Goal: Task Accomplishment & Management: Use online tool/utility

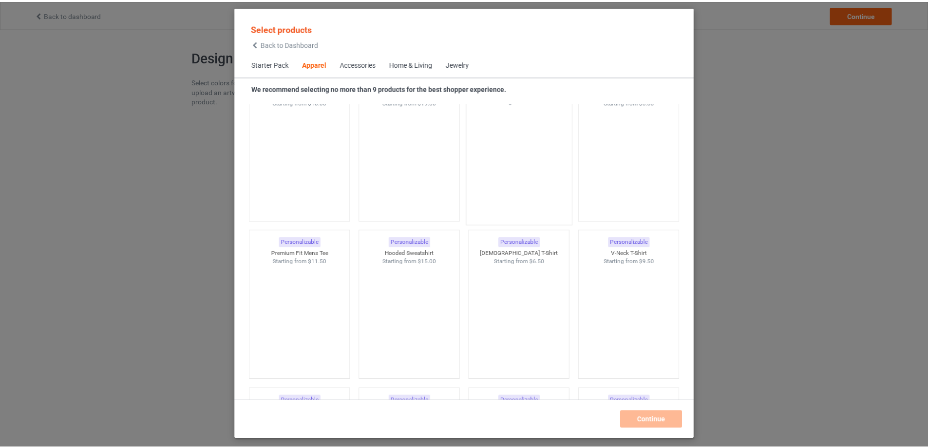
scroll to position [363, 0]
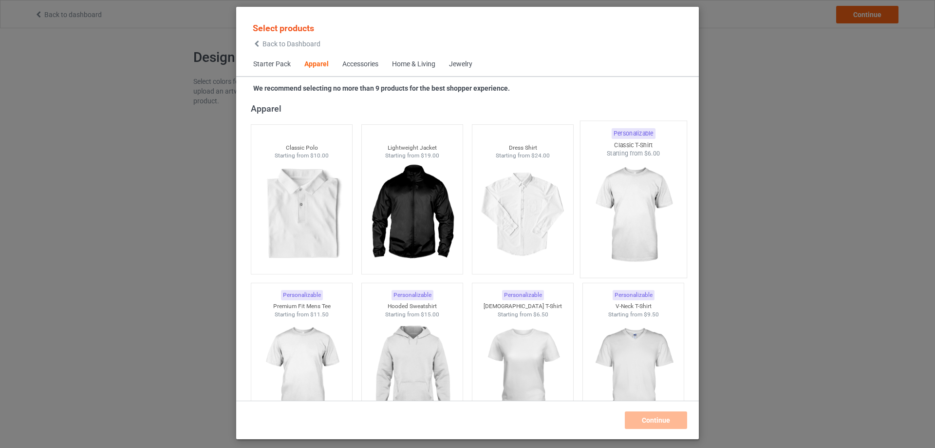
click at [629, 208] on img at bounding box center [633, 215] width 92 height 114
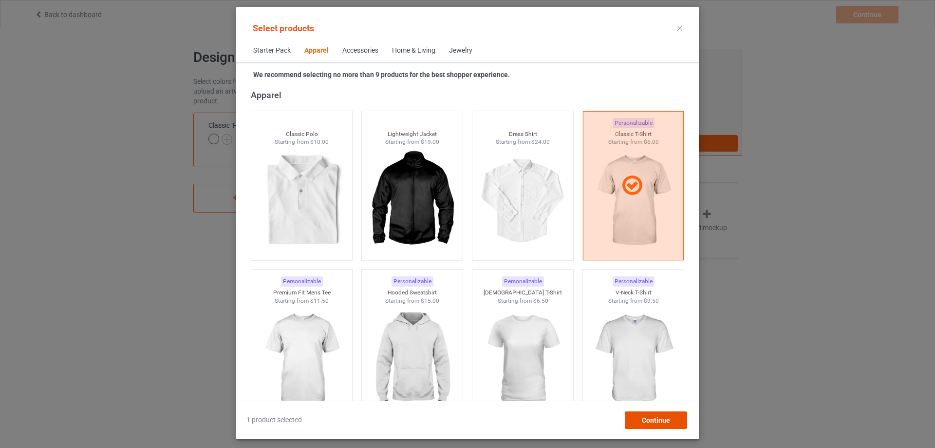
drag, startPoint x: 646, startPoint y: 421, endPoint x: 647, endPoint y: 413, distance: 7.9
click at [648, 419] on span "Continue" at bounding box center [656, 420] width 28 height 8
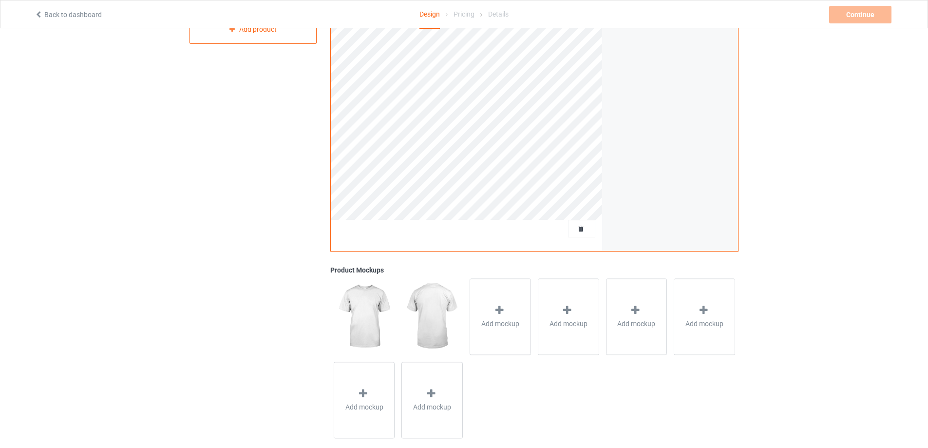
scroll to position [184, 0]
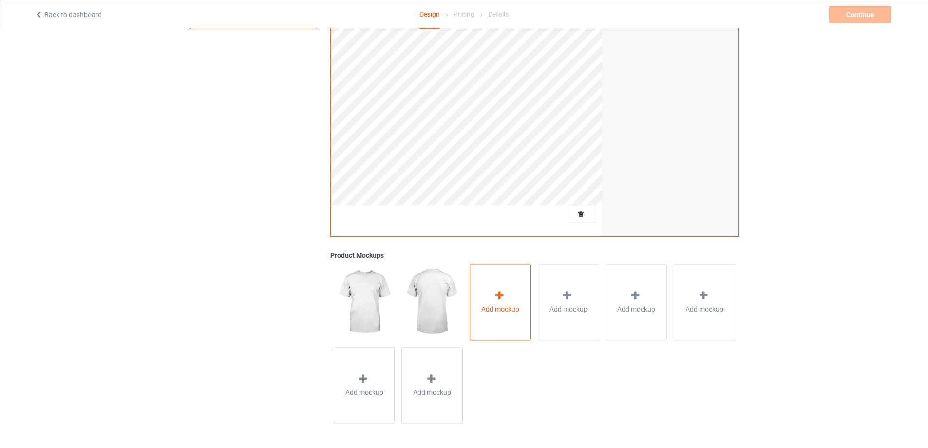
click at [495, 296] on icon at bounding box center [499, 295] width 12 height 10
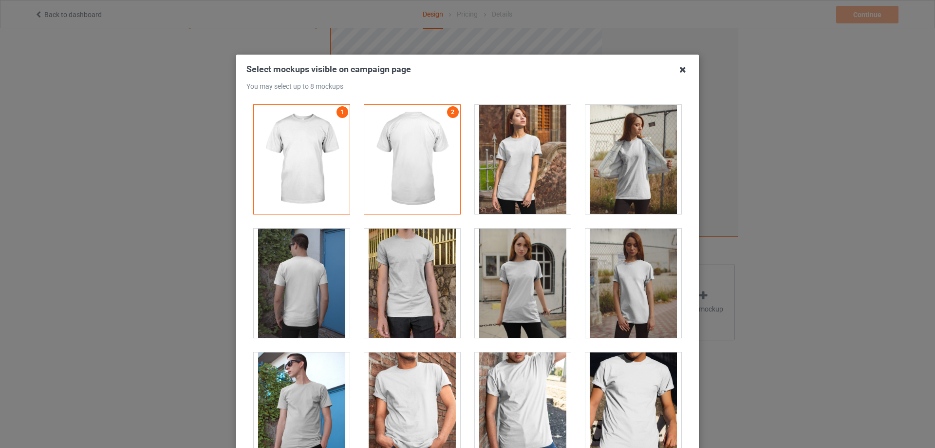
click at [681, 73] on icon at bounding box center [683, 70] width 16 height 16
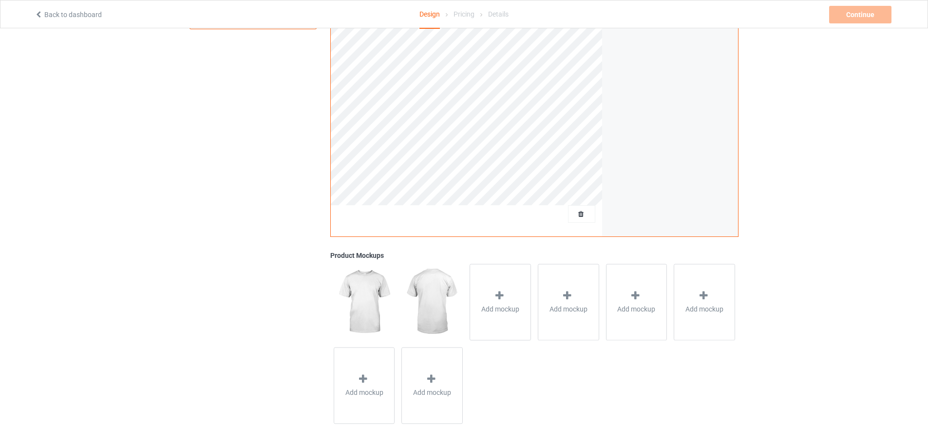
click at [375, 296] on img at bounding box center [364, 302] width 61 height 76
drag, startPoint x: 360, startPoint y: 295, endPoint x: 354, endPoint y: 284, distance: 12.7
click at [438, 290] on img at bounding box center [431, 302] width 61 height 76
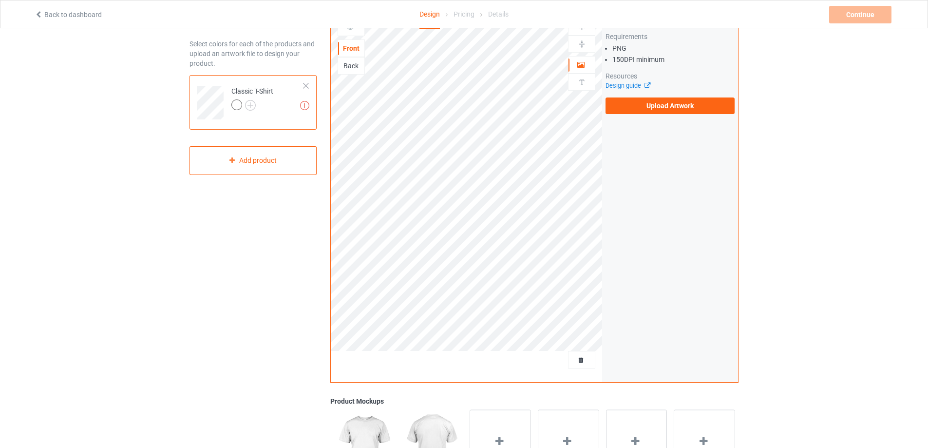
scroll to position [0, 0]
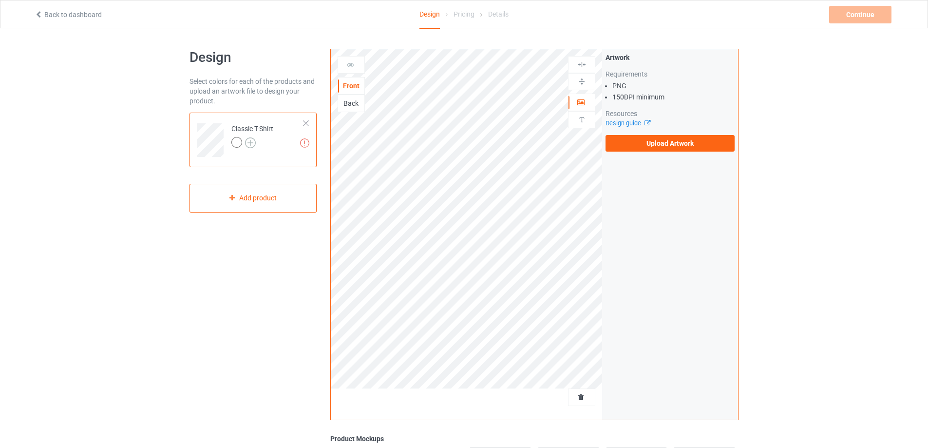
click at [247, 140] on img at bounding box center [250, 142] width 11 height 11
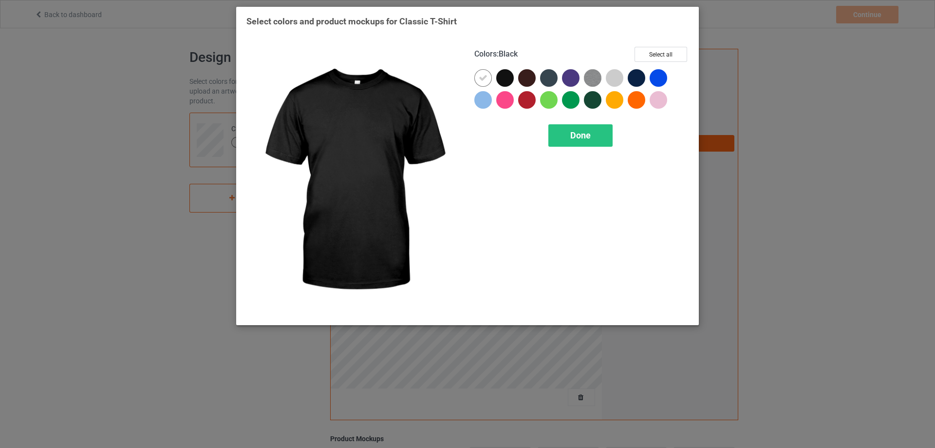
click at [505, 77] on div at bounding box center [505, 78] width 18 height 18
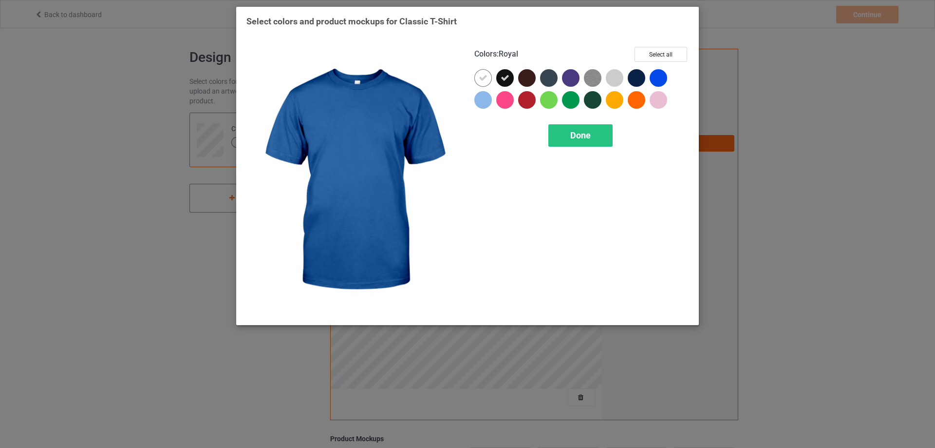
click at [784, 81] on div "Select colors and product mockups for Classic T-Shirt Colors : Royal Select all…" at bounding box center [467, 224] width 935 height 448
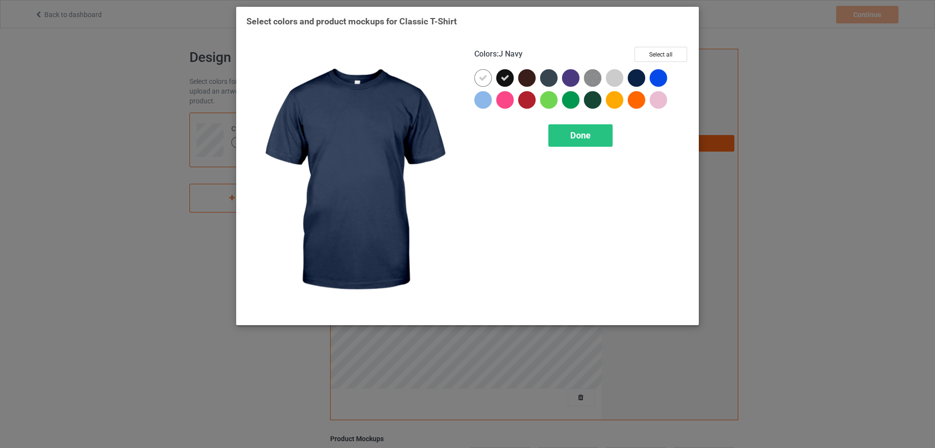
click at [783, 55] on div "Select colors and product mockups for Classic T-Shirt Colors : J Navy Select al…" at bounding box center [467, 224] width 935 height 448
click at [641, 75] on div at bounding box center [637, 78] width 18 height 18
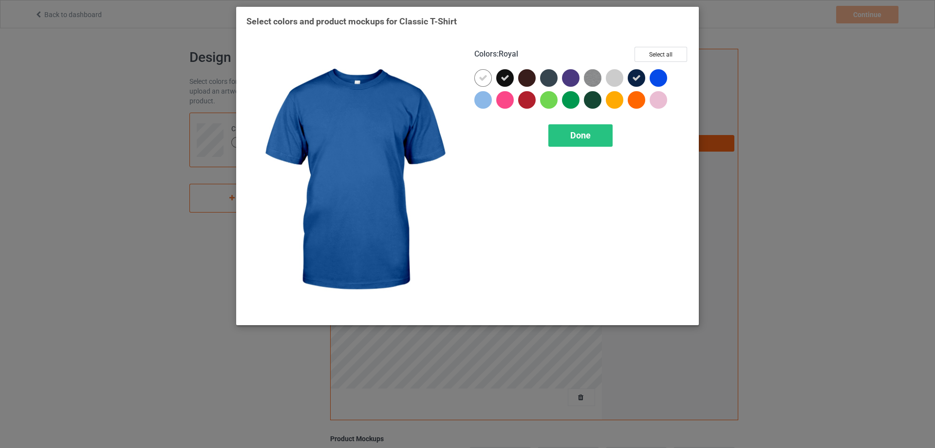
click at [657, 79] on div at bounding box center [659, 78] width 18 height 18
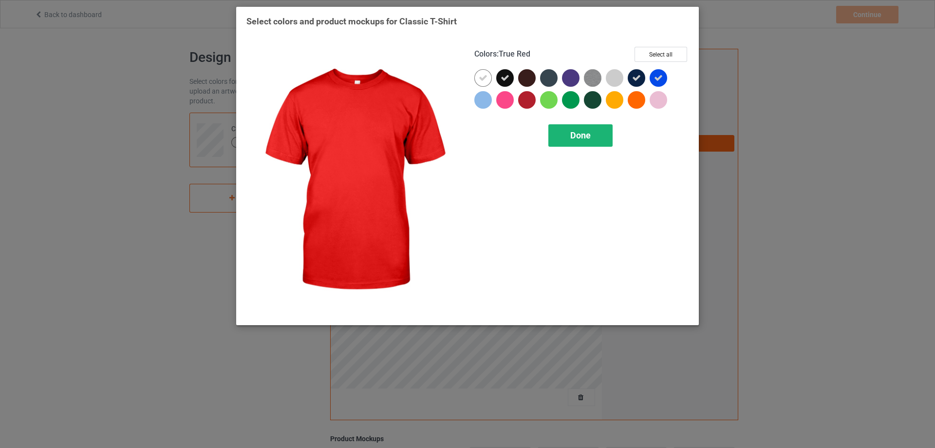
click at [579, 137] on span "Done" at bounding box center [580, 135] width 20 height 10
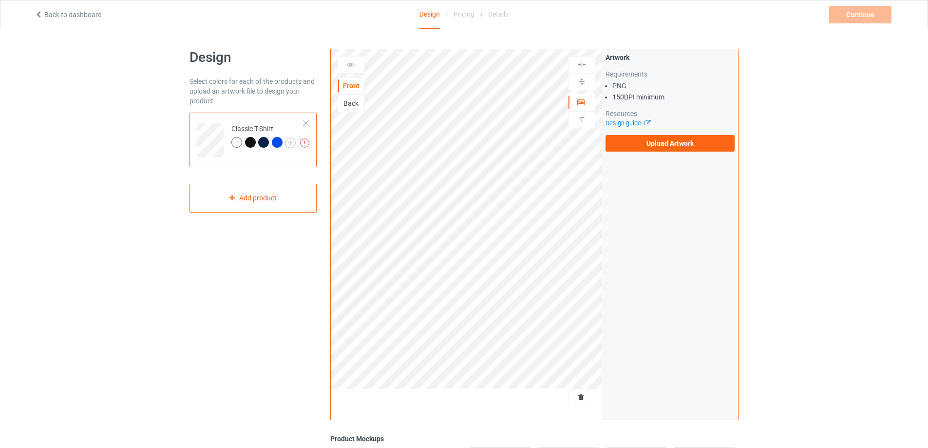
click at [251, 139] on div at bounding box center [250, 142] width 11 height 11
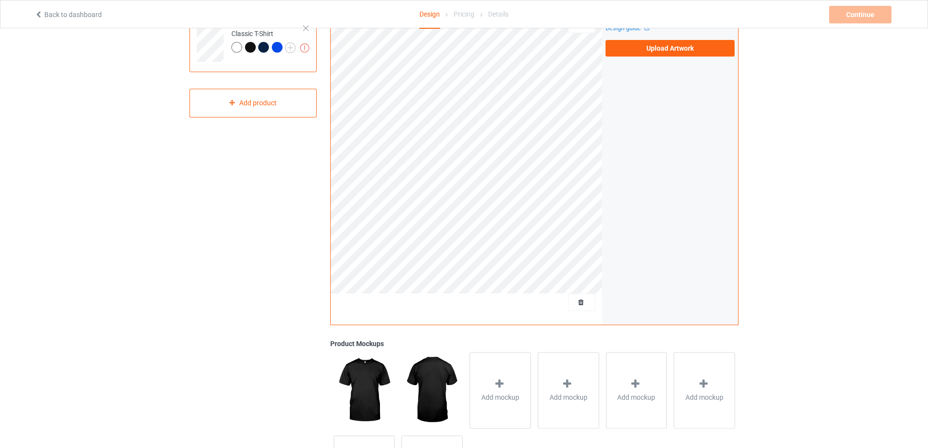
scroll to position [184, 0]
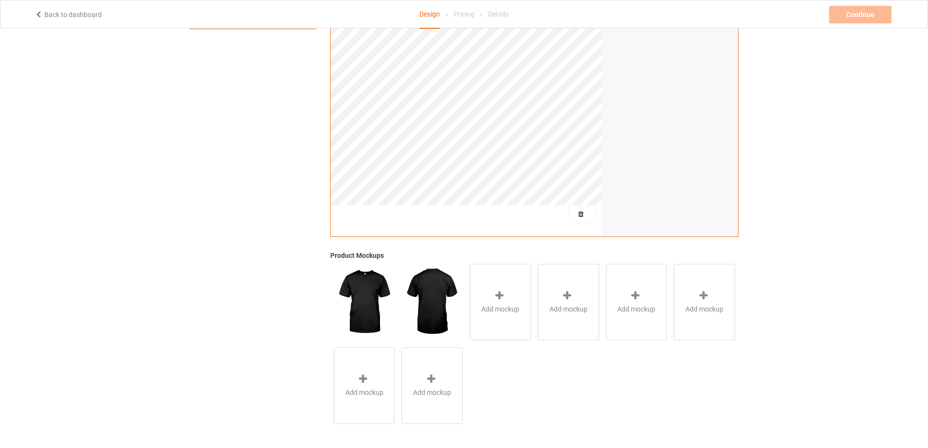
click at [432, 284] on img at bounding box center [431, 302] width 61 height 76
